Goal: Use online tool/utility: Utilize a website feature to perform a specific function

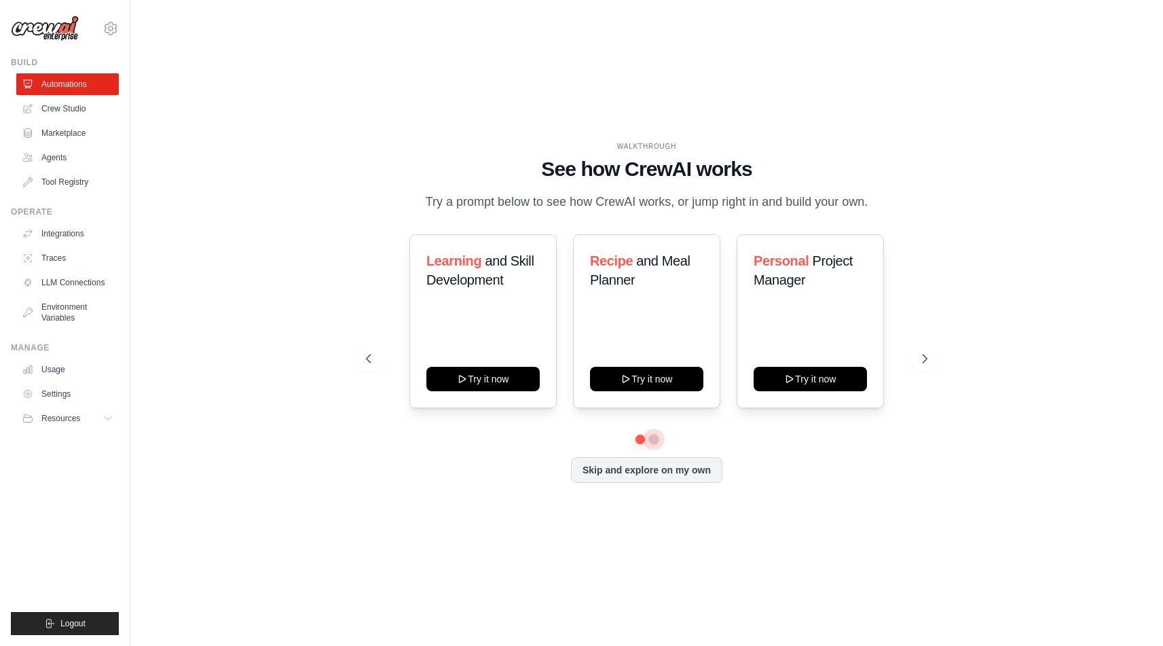
click at [653, 445] on button at bounding box center [654, 439] width 11 height 11
click at [640, 443] on button at bounding box center [640, 439] width 10 height 10
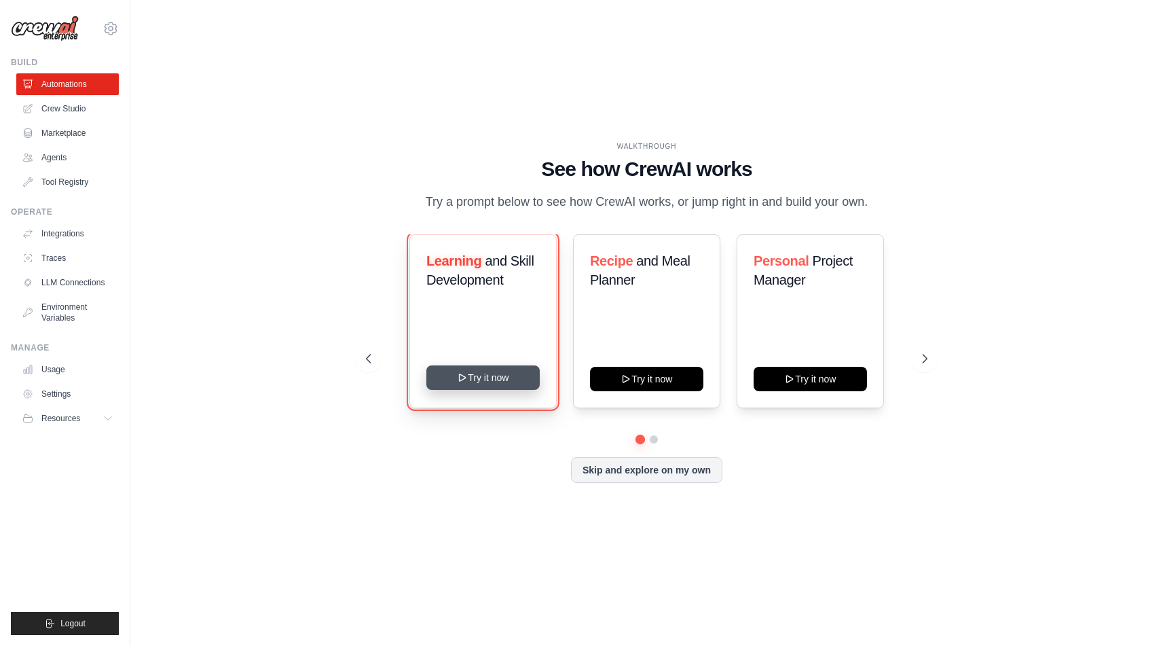
click at [495, 390] on button "Try it now" at bounding box center [483, 377] width 113 height 24
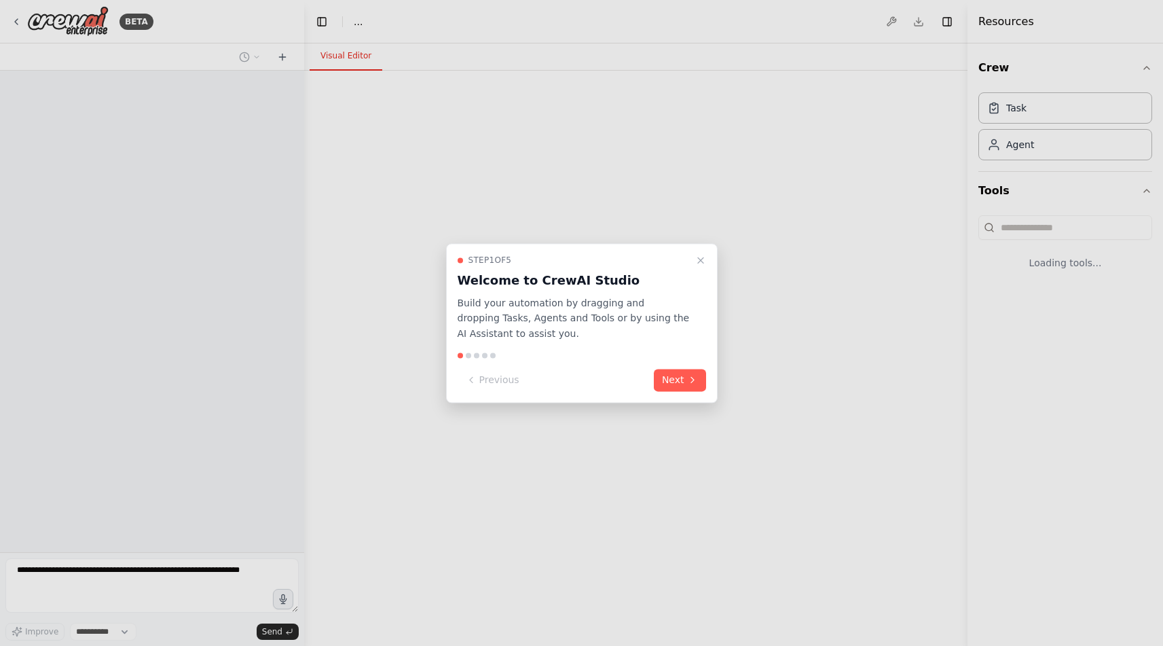
select select "****"
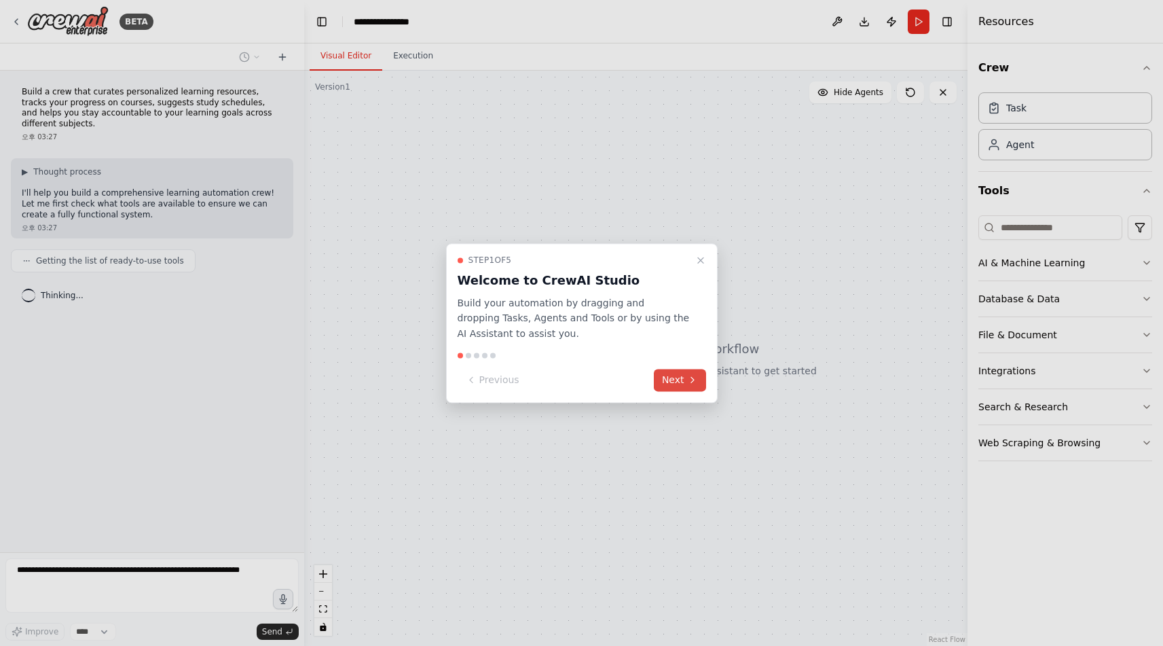
click at [692, 378] on icon at bounding box center [692, 380] width 3 height 5
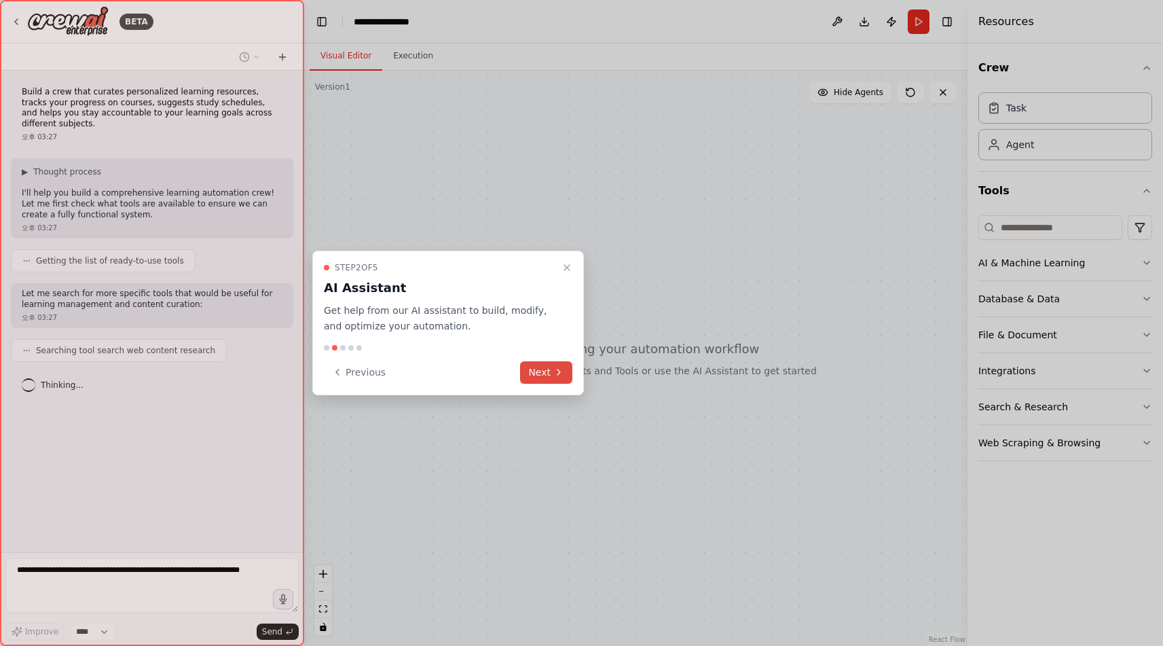
click at [557, 373] on icon at bounding box center [559, 372] width 11 height 11
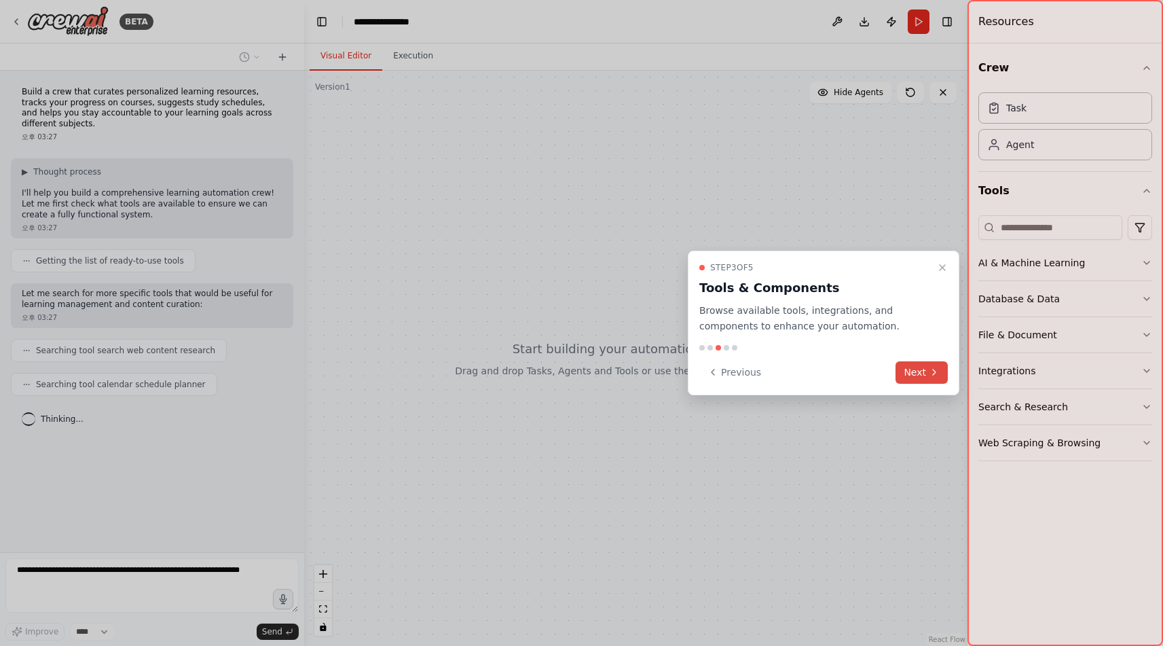
click at [935, 375] on icon at bounding box center [934, 372] width 11 height 11
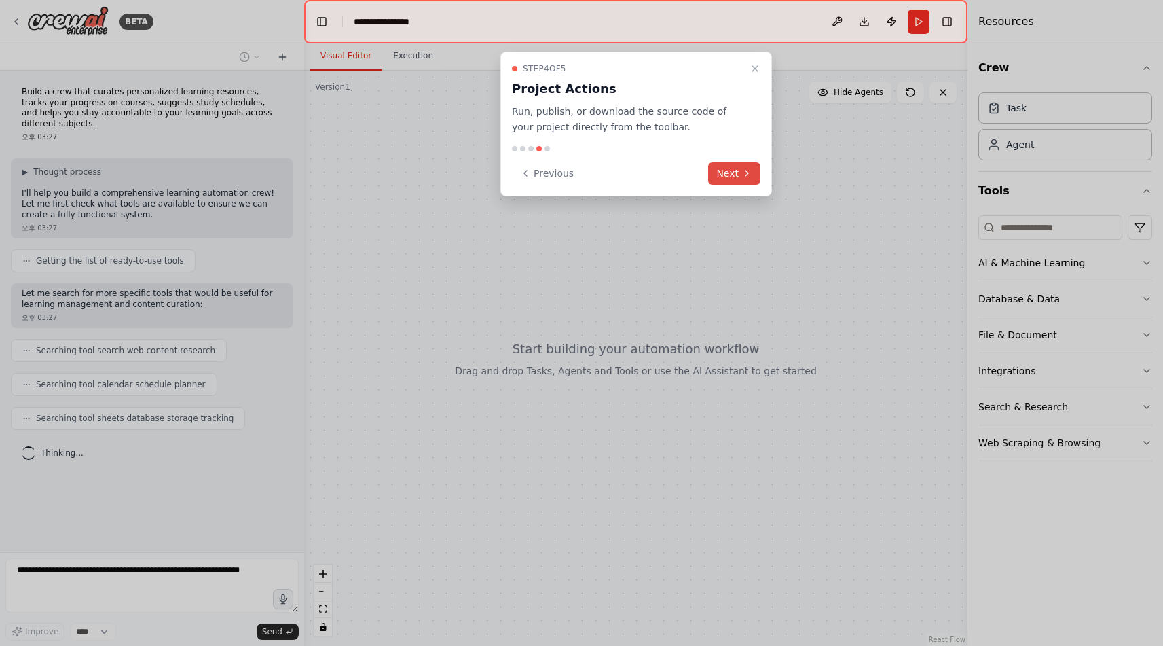
click at [732, 171] on button "Next" at bounding box center [734, 173] width 52 height 22
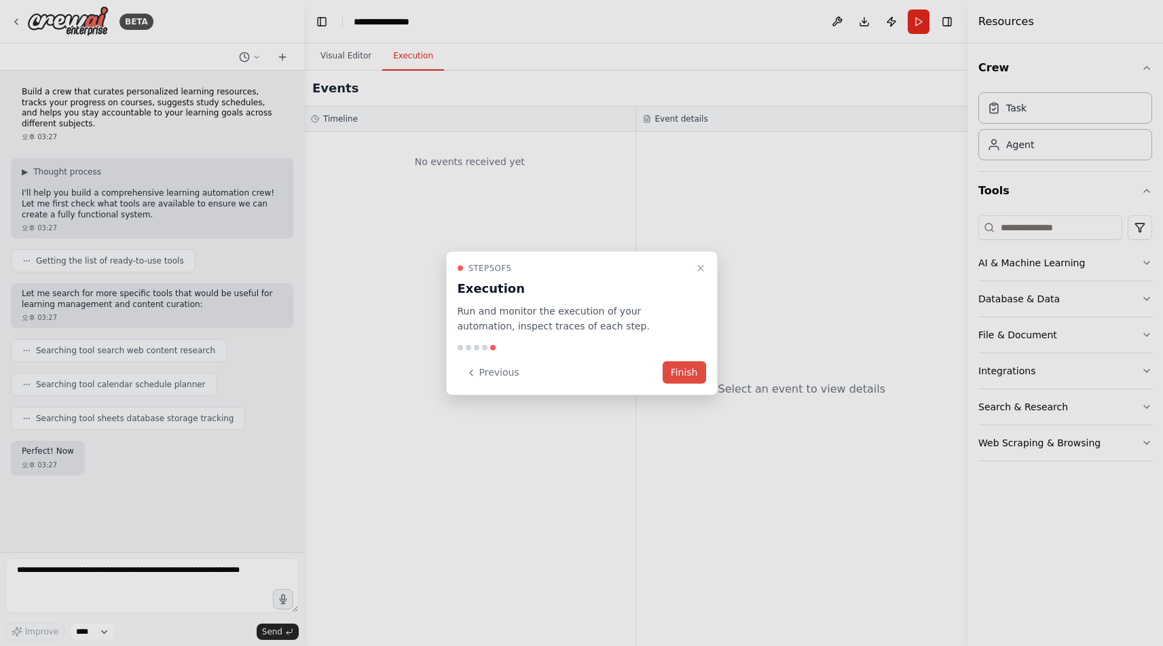
click at [678, 378] on button "Finish" at bounding box center [684, 372] width 43 height 22
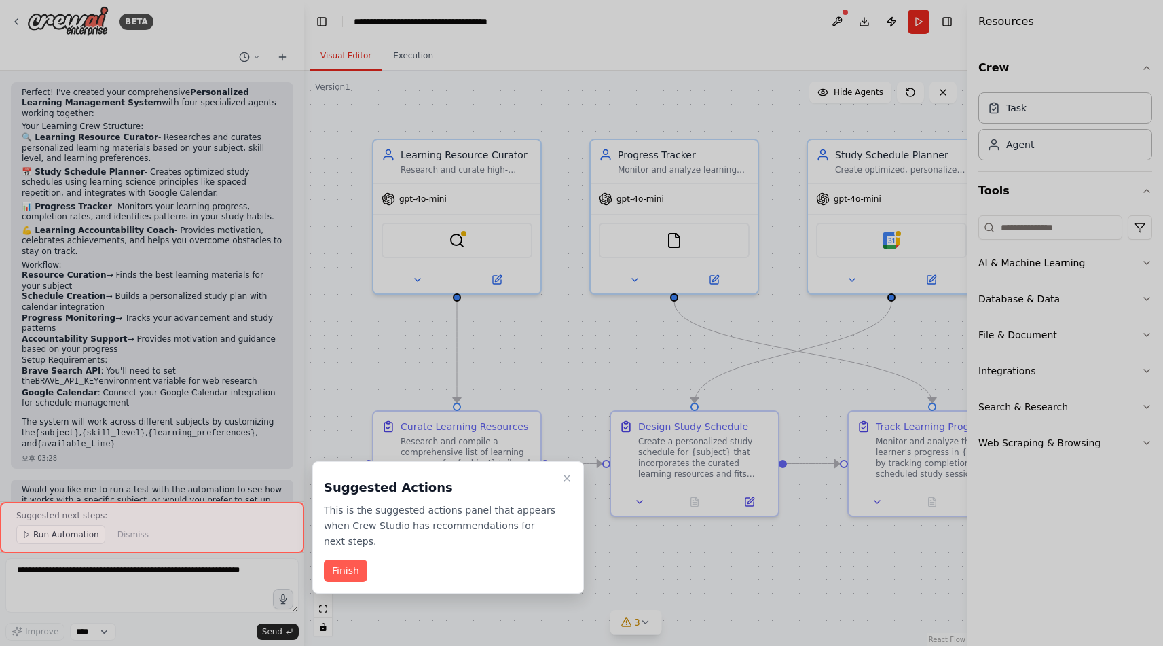
scroll to position [1009, 0]
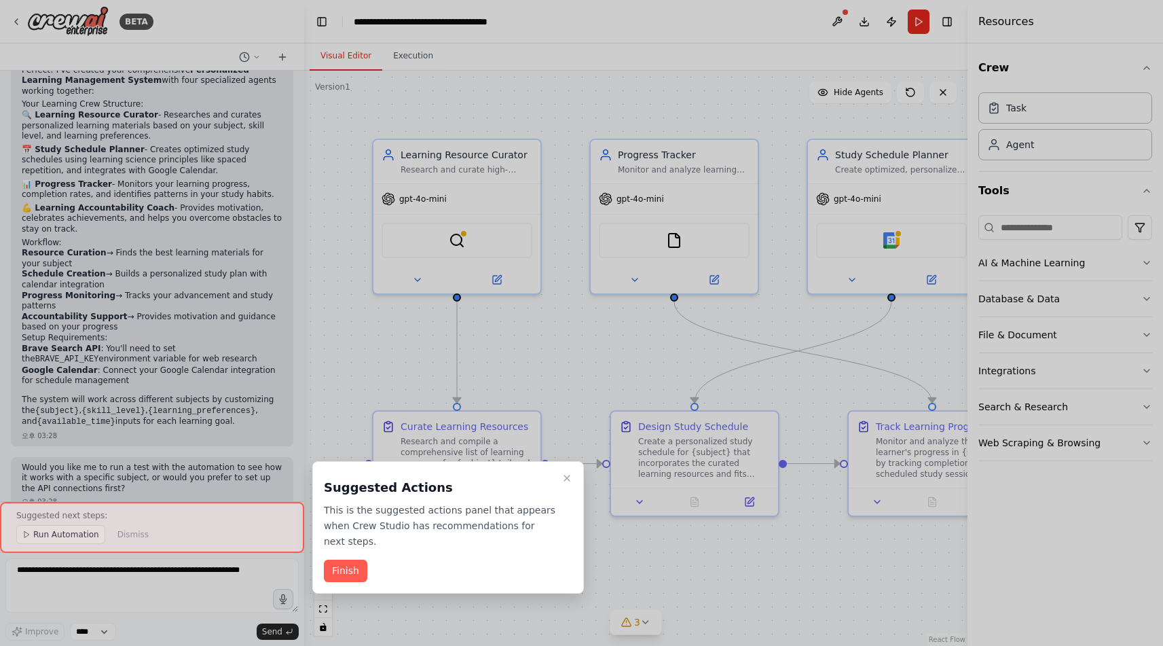
click at [344, 575] on button "Finish" at bounding box center [345, 571] width 43 height 22
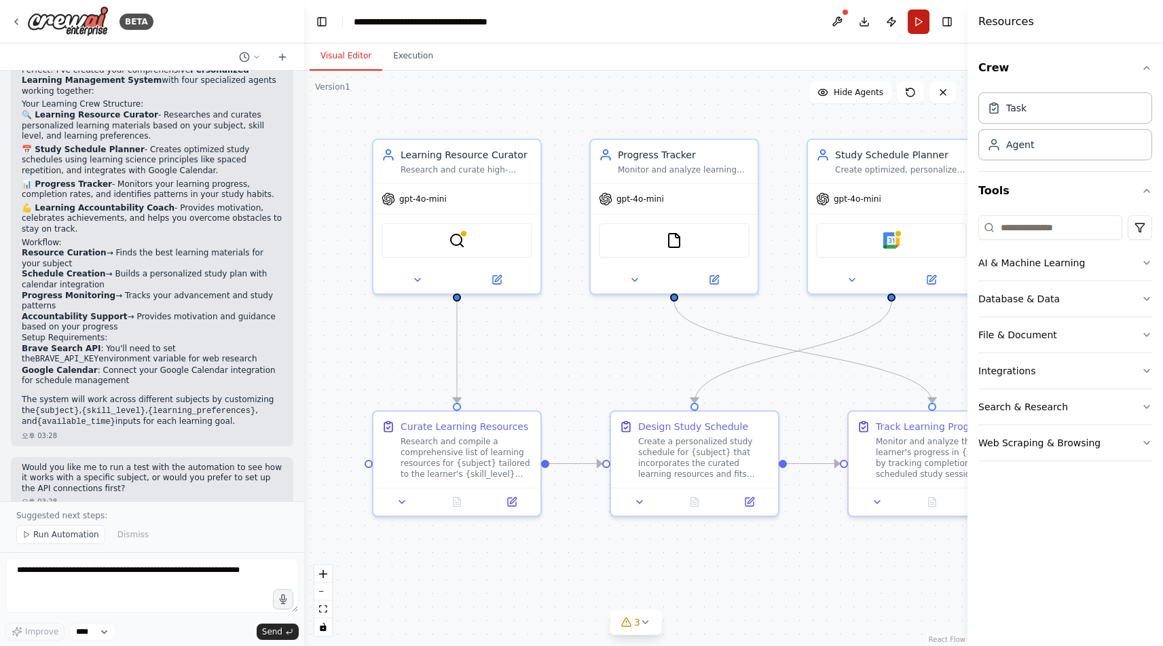
click at [919, 23] on button "Run" at bounding box center [919, 22] width 22 height 24
